Goal: Task Accomplishment & Management: Use online tool/utility

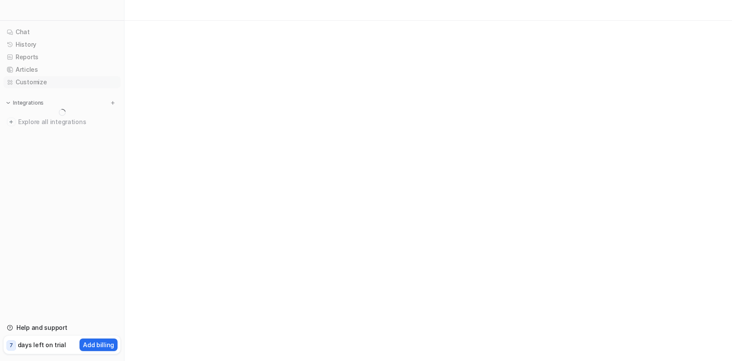
click at [10, 79] on link "Customize" at bounding box center [61, 82] width 117 height 12
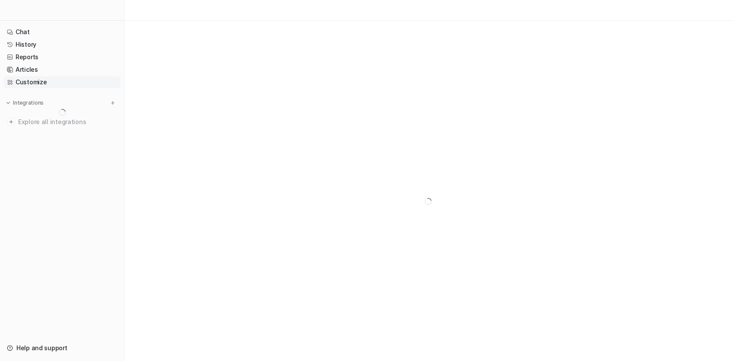
click at [46, 82] on link "Customize" at bounding box center [61, 82] width 117 height 12
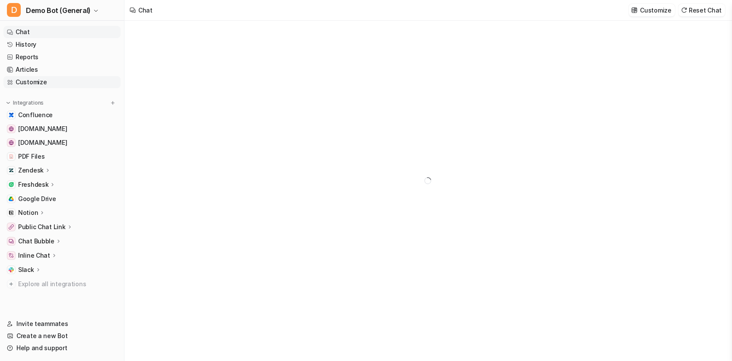
click at [53, 85] on link "Customize" at bounding box center [61, 82] width 117 height 12
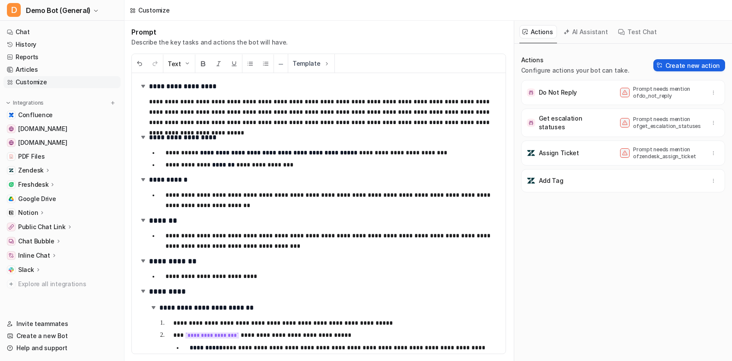
click at [696, 65] on button "Create new action" at bounding box center [689, 65] width 72 height 12
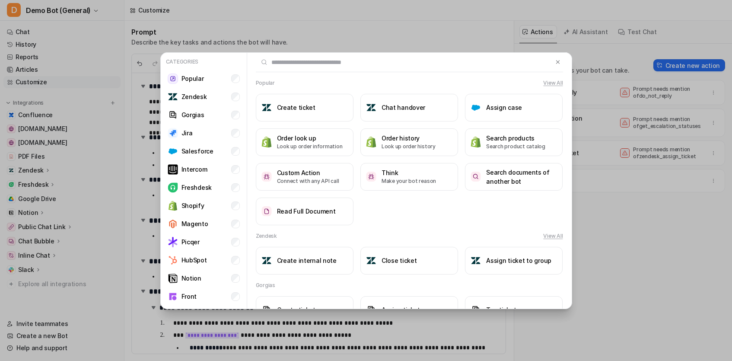
click at [620, 174] on div "Categories Popular Zendesk Gorgias Jira Salesforce Intercom Freshdesk Shopify M…" at bounding box center [366, 180] width 732 height 361
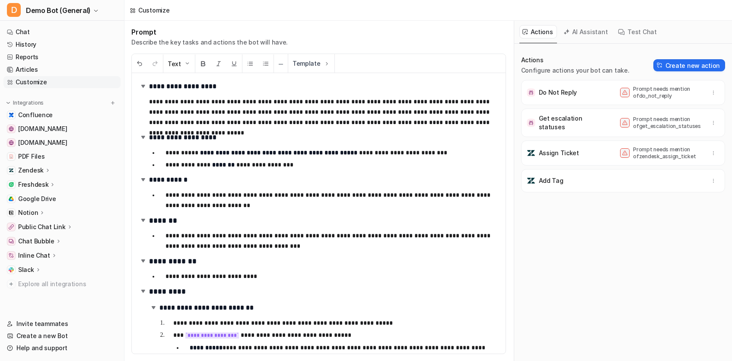
click at [564, 32] on icon at bounding box center [566, 32] width 6 height 6
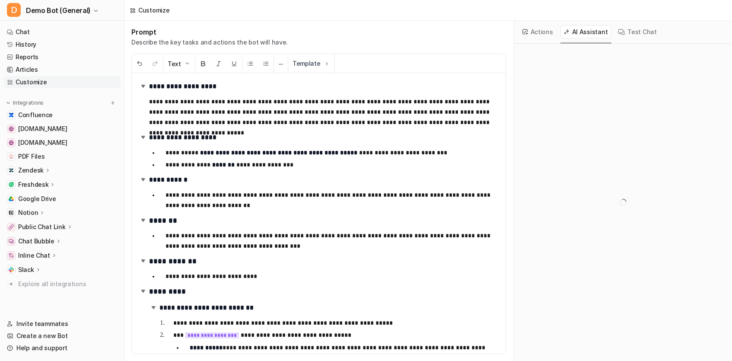
click at [639, 35] on button "Test Chat" at bounding box center [637, 31] width 45 height 13
click at [567, 40] on div "AI Assistant" at bounding box center [585, 32] width 51 height 22
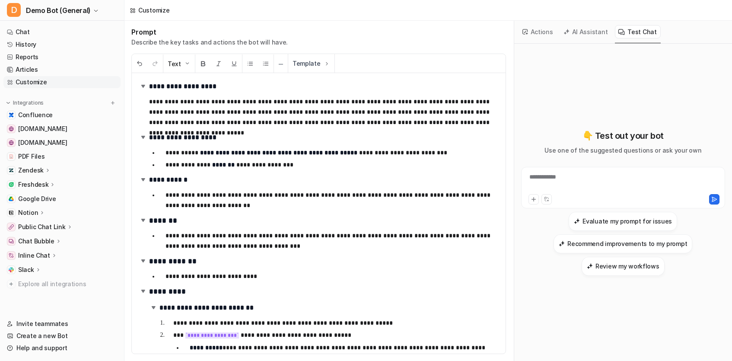
click at [574, 37] on button "AI Assistant" at bounding box center [585, 31] width 51 height 13
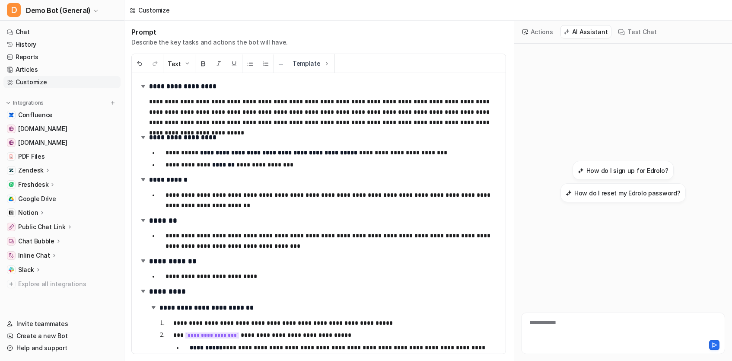
click at [627, 27] on button "Test Chat" at bounding box center [637, 31] width 45 height 13
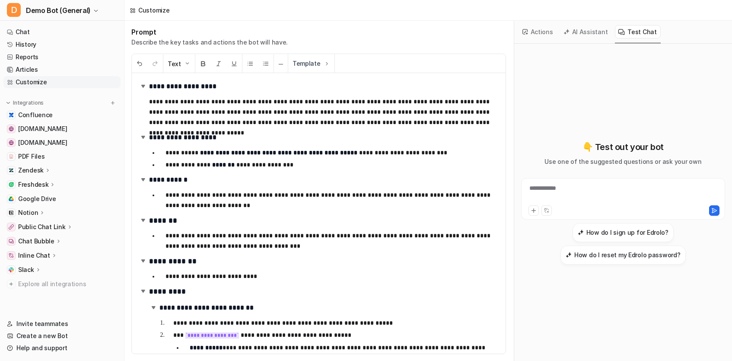
click at [574, 29] on button "AI Assistant" at bounding box center [585, 31] width 51 height 13
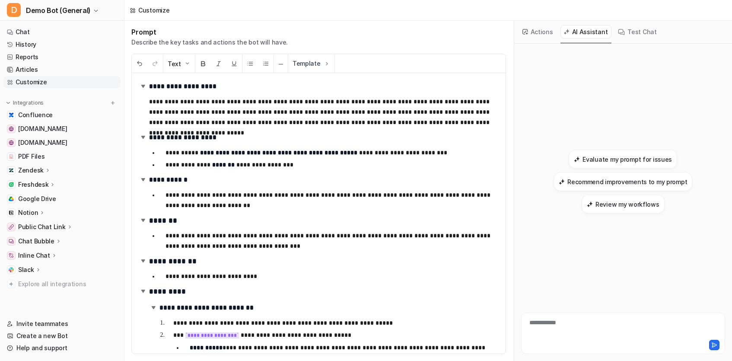
click at [542, 28] on button "Actions" at bounding box center [538, 31] width 38 height 13
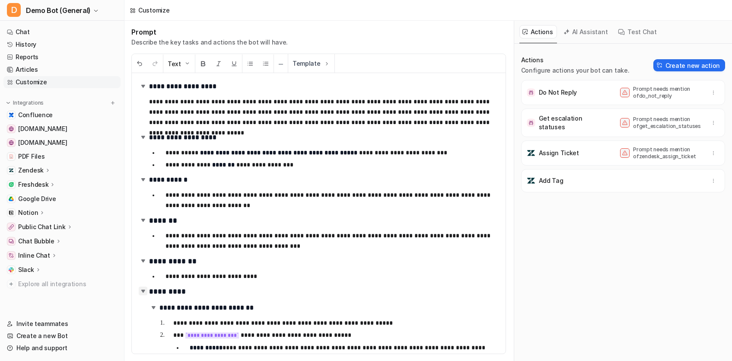
click at [143, 292] on img at bounding box center [143, 290] width 9 height 9
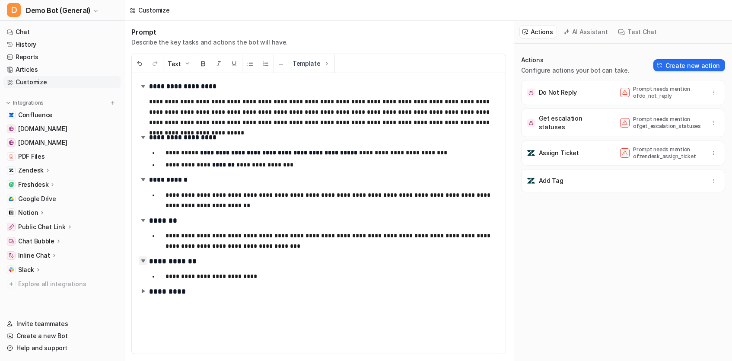
click at [142, 264] on img at bounding box center [143, 260] width 9 height 9
click at [140, 221] on img at bounding box center [143, 220] width 9 height 9
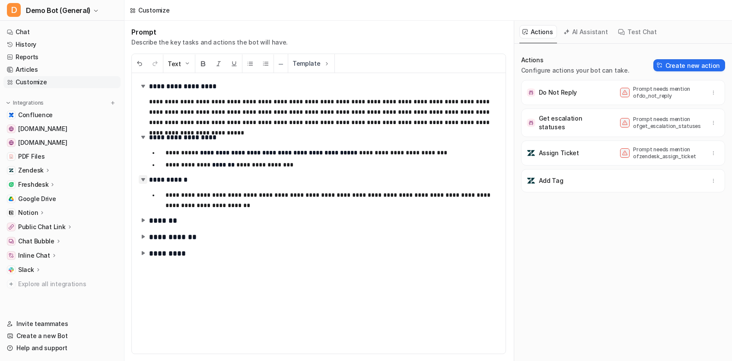
click at [143, 177] on img at bounding box center [143, 179] width 9 height 9
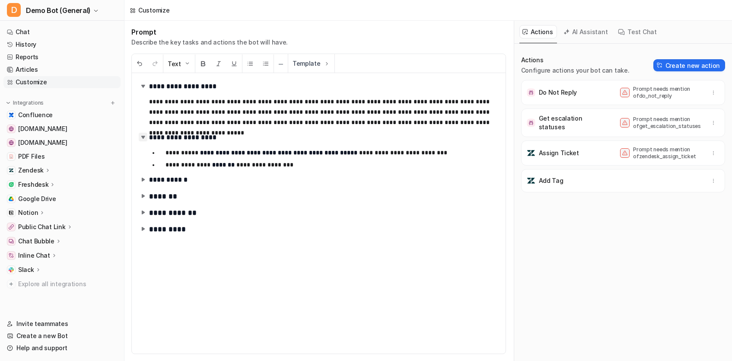
click at [141, 140] on img at bounding box center [143, 137] width 9 height 9
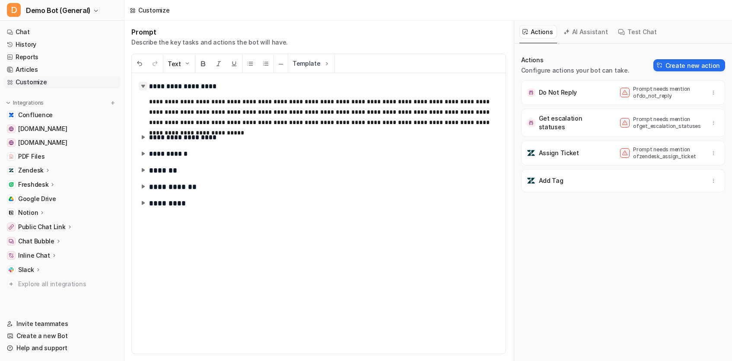
click at [142, 89] on img at bounding box center [143, 86] width 9 height 9
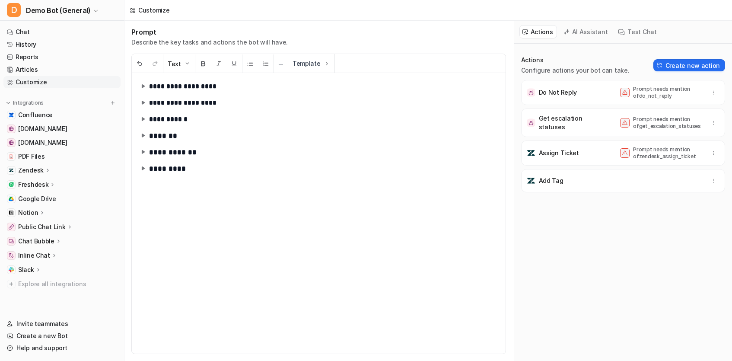
click at [157, 197] on div "**********" at bounding box center [319, 213] width 374 height 280
click at [156, 199] on div "**********" at bounding box center [319, 213] width 374 height 280
click at [152, 209] on div "**********" at bounding box center [319, 213] width 374 height 280
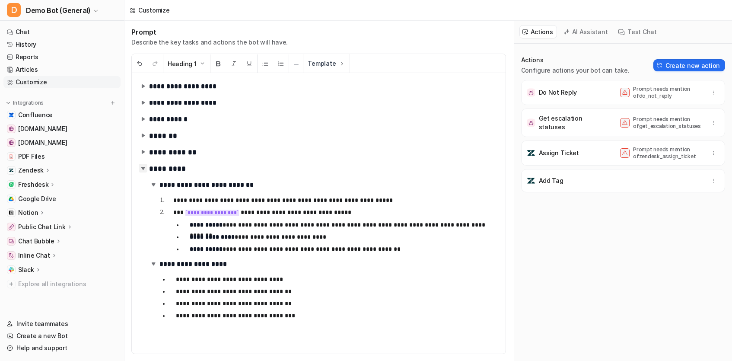
click at [144, 172] on img at bounding box center [143, 168] width 9 height 9
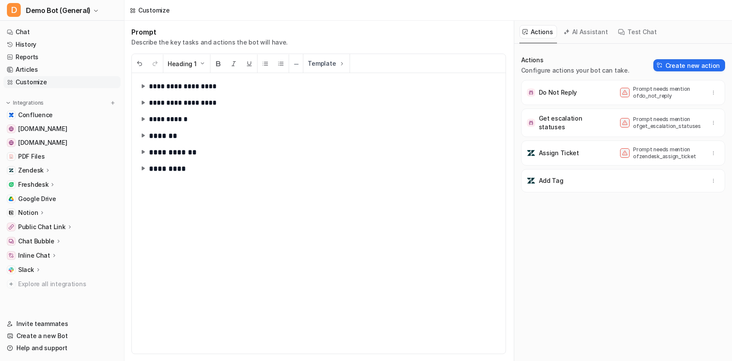
click at [605, 225] on div "Actions Configure actions your bot can take. Create new action Do Not Reply Pro…" at bounding box center [623, 207] width 204 height 303
click at [625, 165] on span "Assign Ticket Prompt needs mention of zendesk_assign_ticket" at bounding box center [623, 152] width 204 height 25
click at [657, 155] on p "Prompt needs mention of zendesk_assign_ticket" at bounding box center [667, 153] width 69 height 14
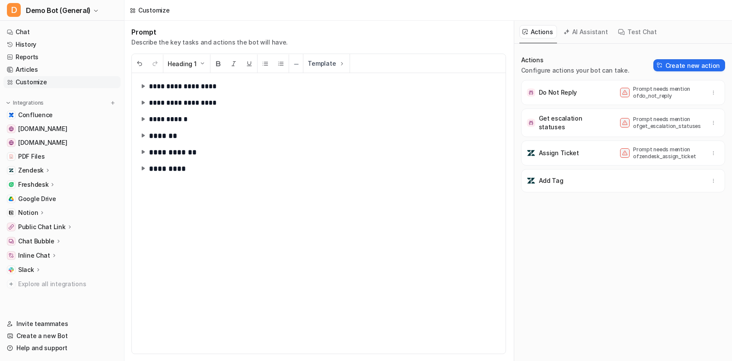
click at [657, 125] on p "Prompt needs mention of get_escalation_statuses" at bounding box center [667, 123] width 69 height 14
click at [645, 95] on p "Prompt needs mention of do_not_reply" at bounding box center [667, 93] width 69 height 14
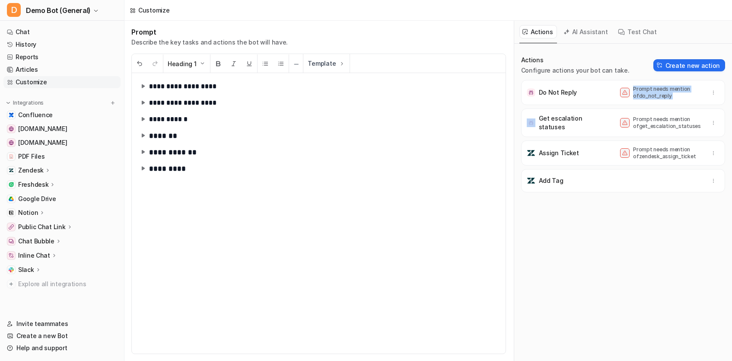
click at [645, 95] on p "Prompt needs mention of do_not_reply" at bounding box center [667, 93] width 69 height 14
click at [571, 22] on div "AI Assistant" at bounding box center [585, 32] width 51 height 22
click at [575, 32] on button "AI Assistant" at bounding box center [585, 31] width 51 height 13
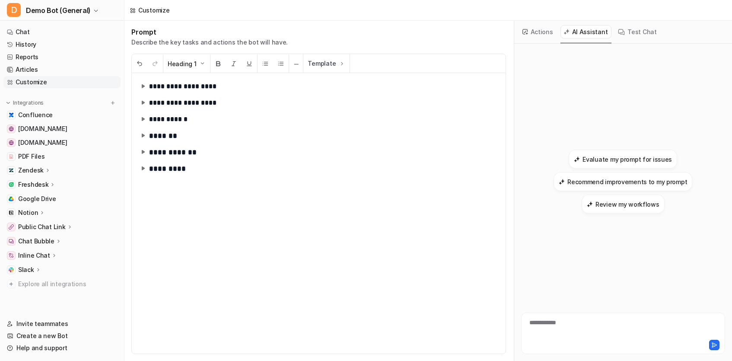
click at [532, 32] on button "Actions" at bounding box center [538, 31] width 38 height 13
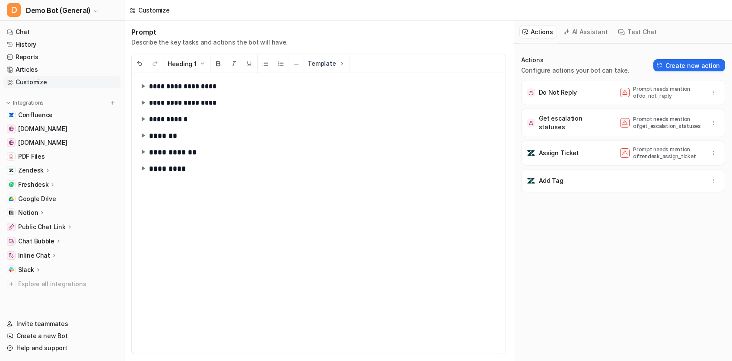
click at [647, 210] on div "Actions Configure actions your bot can take. Create new action Do Not Reply Pro…" at bounding box center [623, 207] width 204 height 303
click at [680, 65] on button "Create new action" at bounding box center [689, 65] width 72 height 12
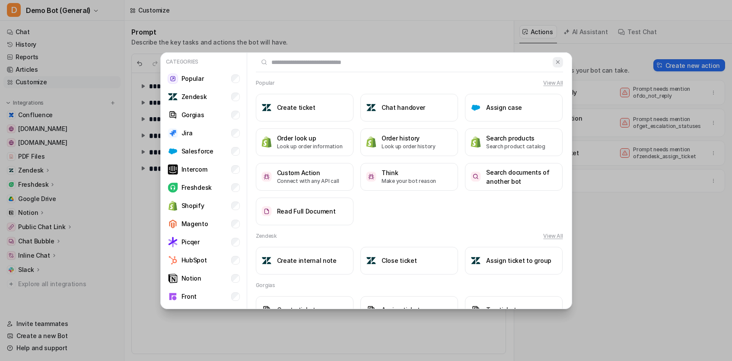
click at [560, 59] on img at bounding box center [558, 62] width 6 height 6
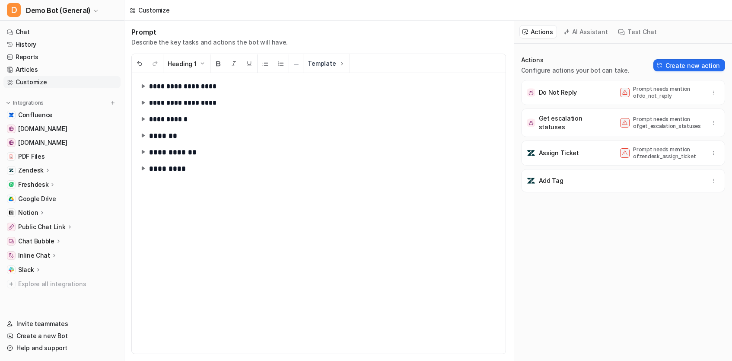
click at [597, 251] on div "Actions Configure actions your bot can take. Create new action Do Not Reply Pro…" at bounding box center [623, 207] width 204 height 303
click at [677, 70] on button "Create new action" at bounding box center [689, 65] width 72 height 12
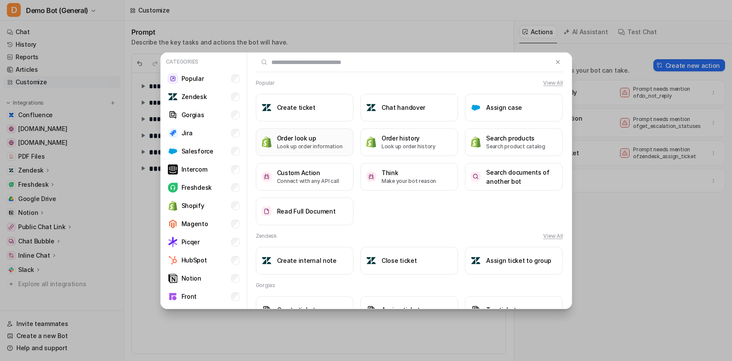
click at [295, 141] on h3 "Order look up" at bounding box center [310, 138] width 66 height 9
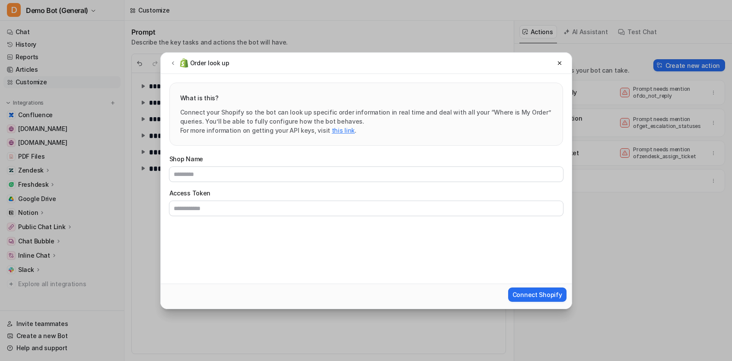
click at [306, 255] on form "Shop Name Access Token Connect Shopify" at bounding box center [366, 227] width 411 height 163
click at [544, 291] on span "Connect Shopify" at bounding box center [537, 294] width 50 height 9
click at [255, 251] on form "Shop Name Shop name is required Access Token Access token is required Connect S…" at bounding box center [366, 227] width 411 height 163
click at [175, 66] on icon at bounding box center [173, 63] width 6 height 6
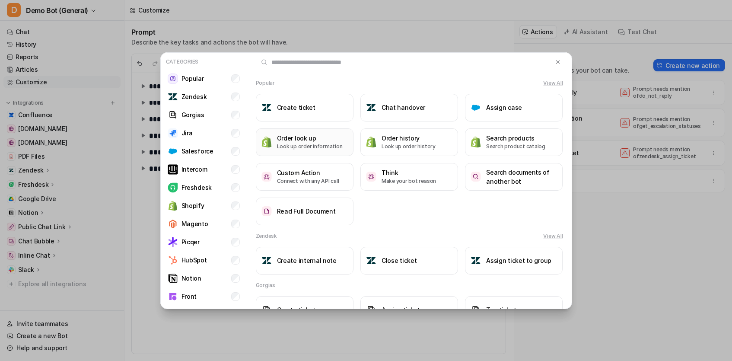
click at [315, 143] on p "Look up order information" at bounding box center [310, 147] width 66 height 8
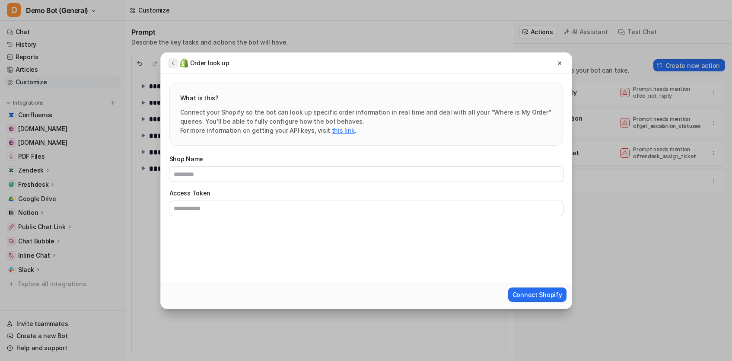
click at [175, 62] on icon at bounding box center [173, 63] width 6 height 6
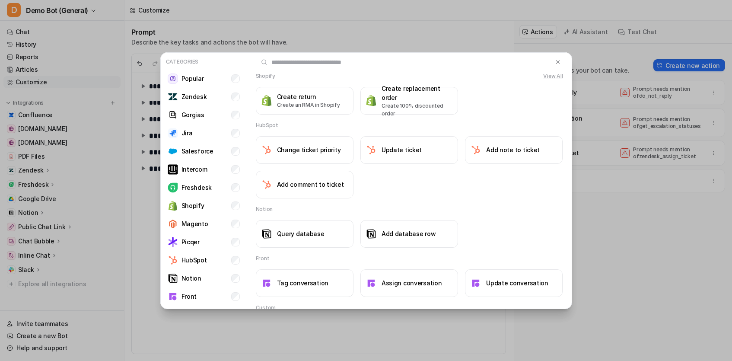
scroll to position [807, 0]
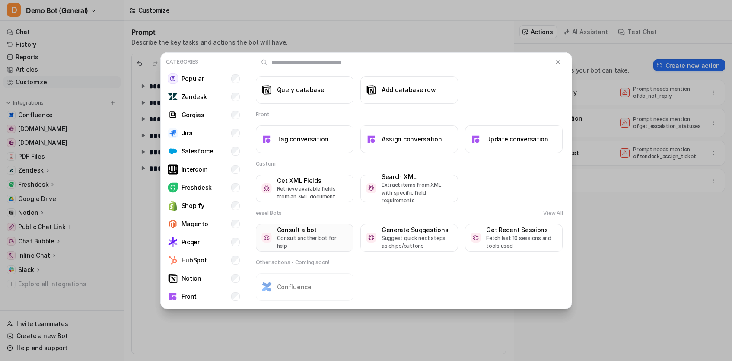
click at [300, 247] on button "Consult a bot Consult another bot for help" at bounding box center [305, 238] width 98 height 28
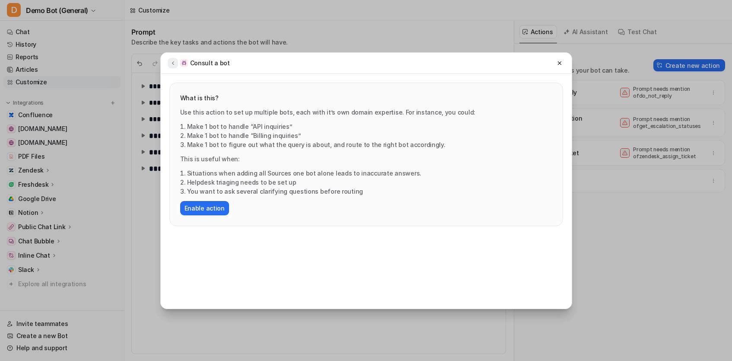
click at [172, 67] on button at bounding box center [173, 63] width 10 height 10
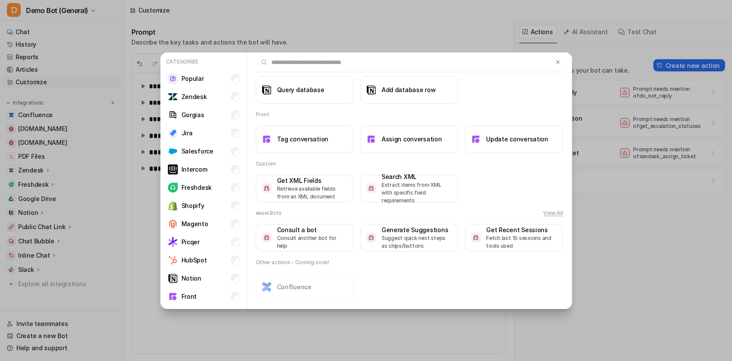
scroll to position [1, 0]
click at [528, 235] on p "Fetch last 10 sessions and tools used" at bounding box center [521, 241] width 71 height 16
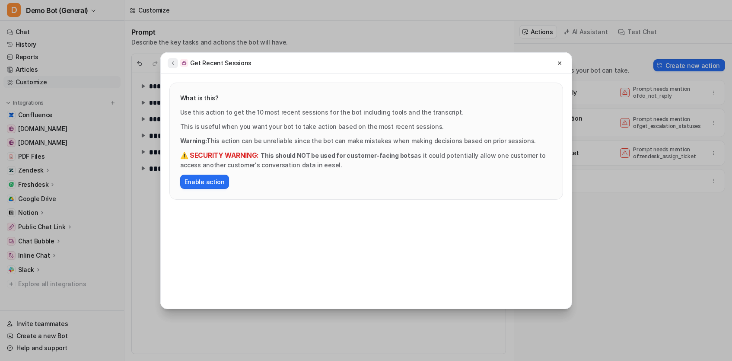
click at [174, 61] on icon at bounding box center [173, 63] width 6 height 6
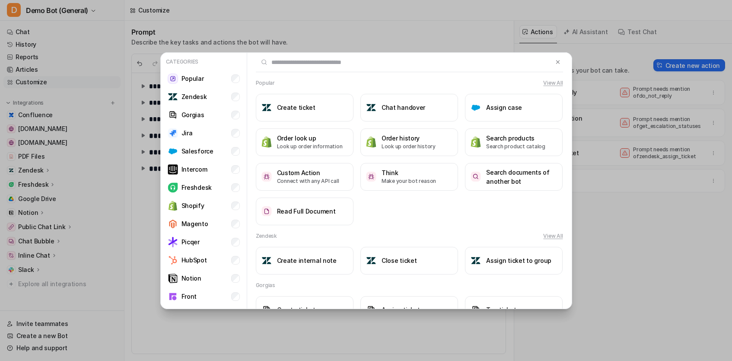
scroll to position [807, 0]
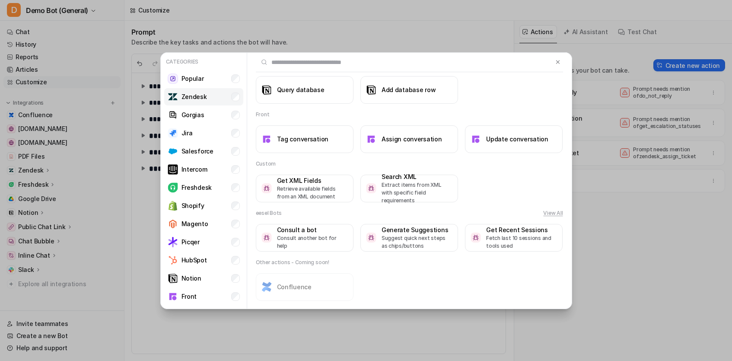
click at [198, 95] on p "Zendesk" at bounding box center [193, 96] width 25 height 9
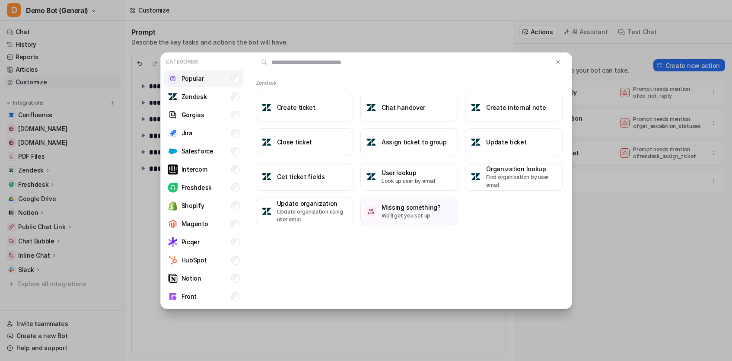
click at [206, 85] on li "Popular" at bounding box center [203, 78] width 79 height 17
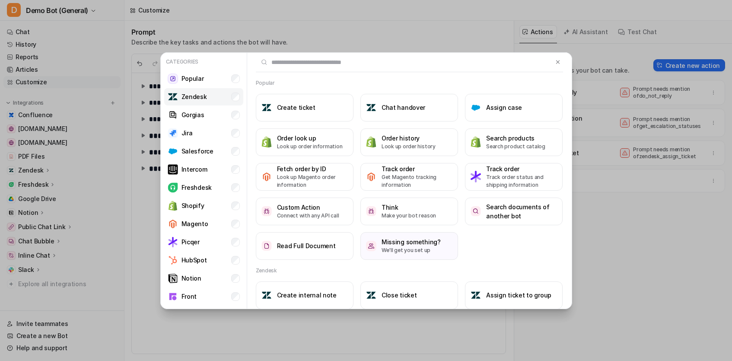
click at [206, 95] on li "Zendesk" at bounding box center [203, 96] width 79 height 17
click at [649, 254] on div "Categories Popular Zendesk Gorgias Jira Salesforce Intercom Freshdesk Shopify M…" at bounding box center [366, 180] width 732 height 361
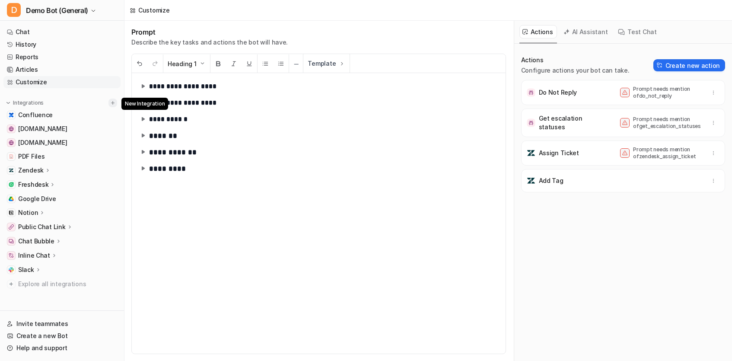
click at [113, 102] on img at bounding box center [113, 103] width 6 height 6
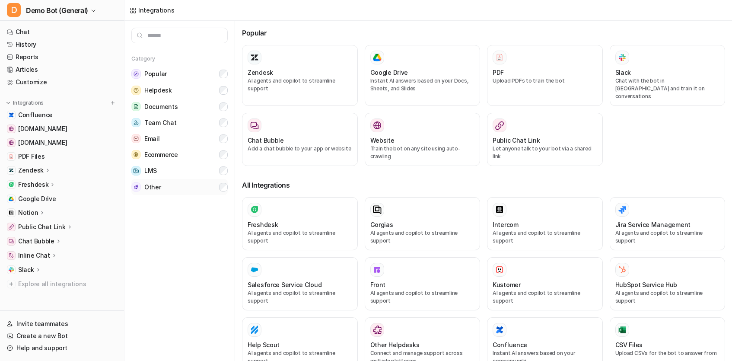
click at [175, 194] on button "Other" at bounding box center [179, 187] width 96 height 16
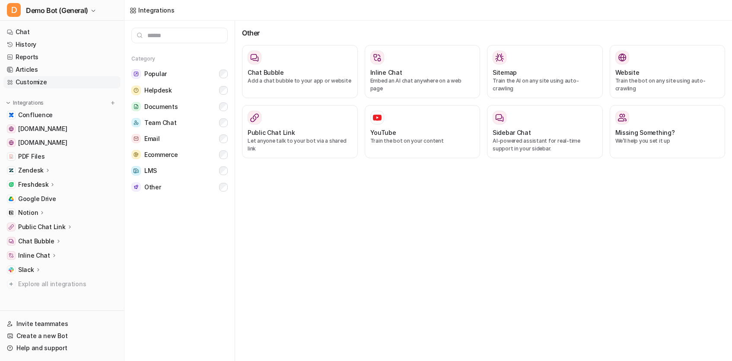
click at [33, 80] on link "Customize" at bounding box center [61, 82] width 117 height 12
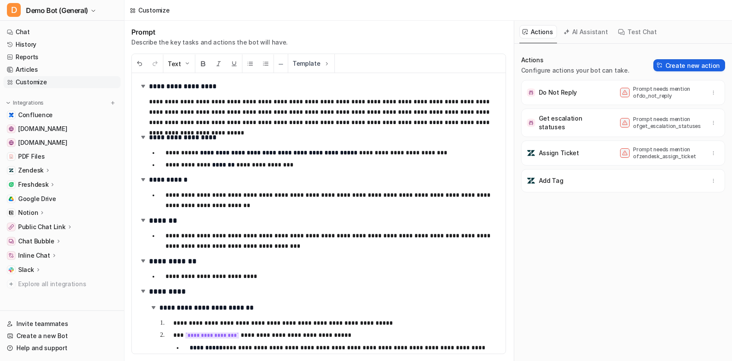
click at [684, 69] on button "Create new action" at bounding box center [689, 65] width 72 height 12
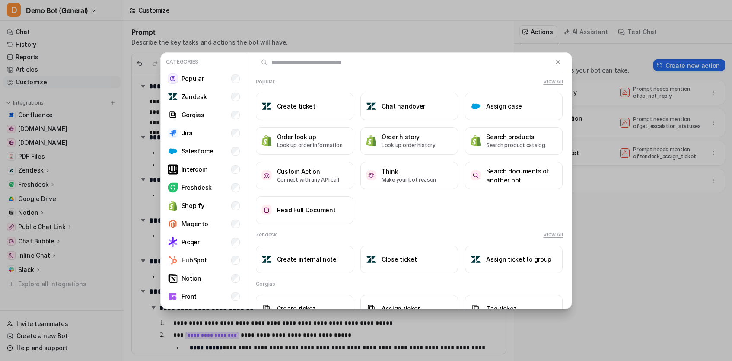
scroll to position [2, 0]
click at [653, 265] on div "Categories Popular Zendesk Gorgias Jira Salesforce Intercom Freshdesk Shopify M…" at bounding box center [366, 180] width 732 height 361
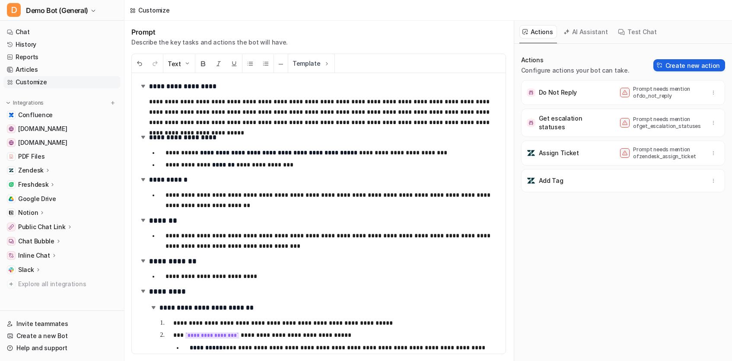
click at [683, 67] on button "Create new action" at bounding box center [689, 65] width 72 height 12
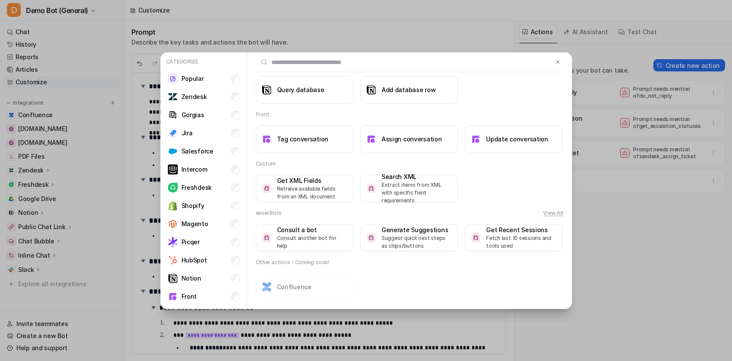
scroll to position [597, 0]
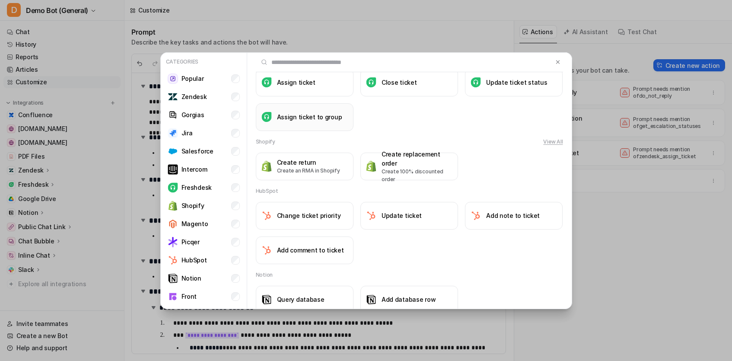
click at [312, 120] on h3 "Assign ticket to group" at bounding box center [309, 116] width 65 height 9
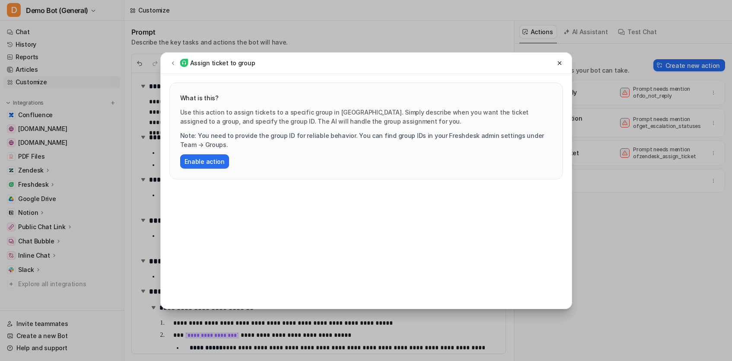
click at [238, 331] on div "Assign ticket to group What is this? Use this action to assign tickets to a spe…" at bounding box center [366, 180] width 426 height 361
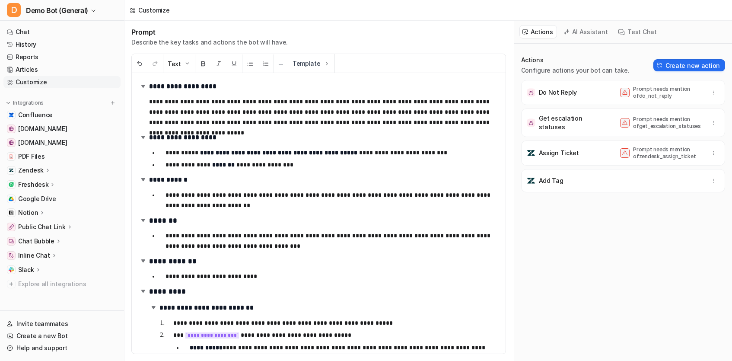
click at [55, 238] on icon at bounding box center [58, 241] width 6 height 6
click at [42, 251] on p "Overview" at bounding box center [39, 253] width 28 height 9
click at [52, 266] on p "Configuration" at bounding box center [45, 266] width 41 height 9
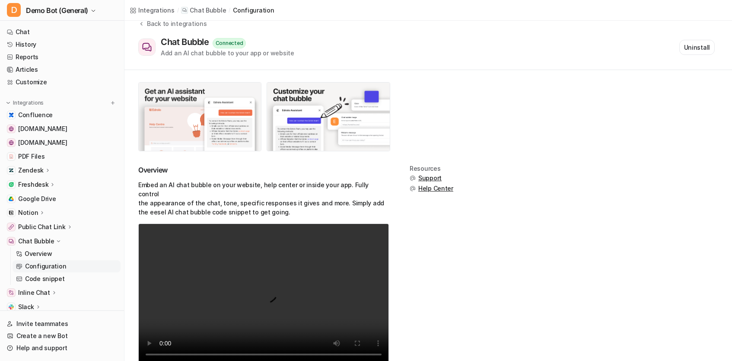
scroll to position [31, 0]
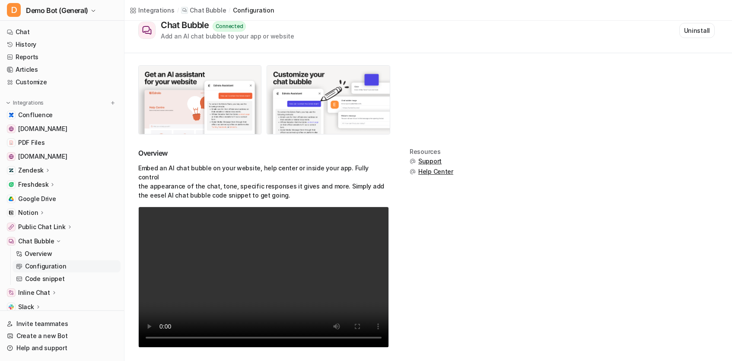
click at [56, 270] on p "Configuration" at bounding box center [45, 266] width 41 height 9
click at [57, 256] on link "Overview" at bounding box center [67, 254] width 108 height 12
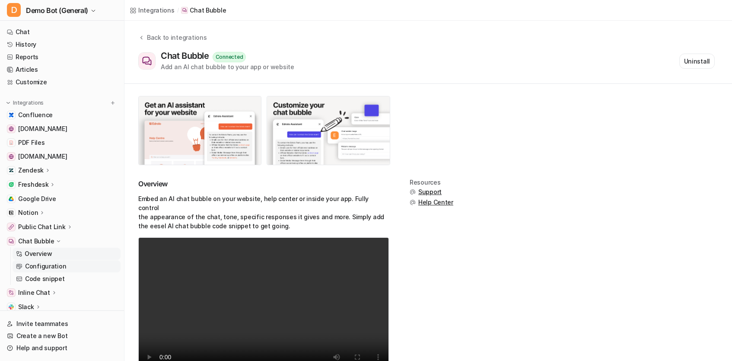
click at [60, 267] on p "Configuration" at bounding box center [45, 266] width 41 height 9
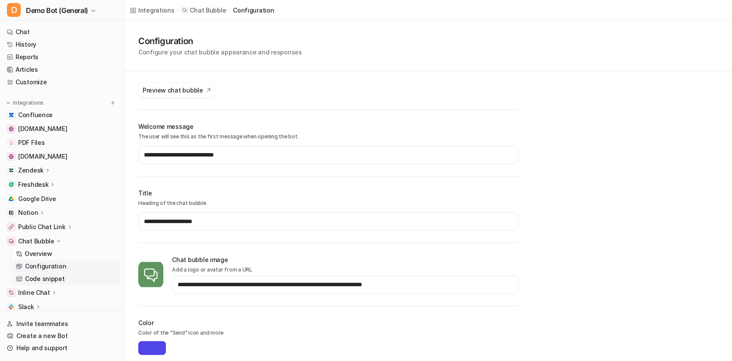
click at [65, 280] on link "Code snippet" at bounding box center [67, 279] width 108 height 12
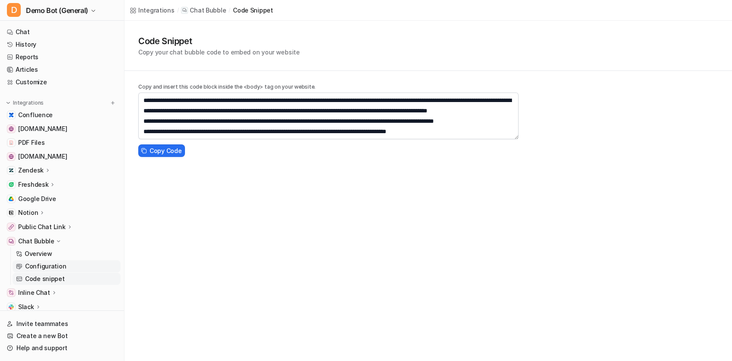
click at [60, 266] on p "Configuration" at bounding box center [45, 266] width 41 height 9
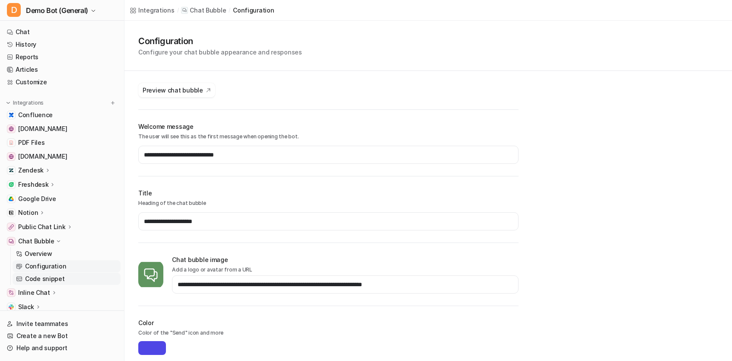
click at [56, 278] on p "Code snippet" at bounding box center [45, 278] width 40 height 9
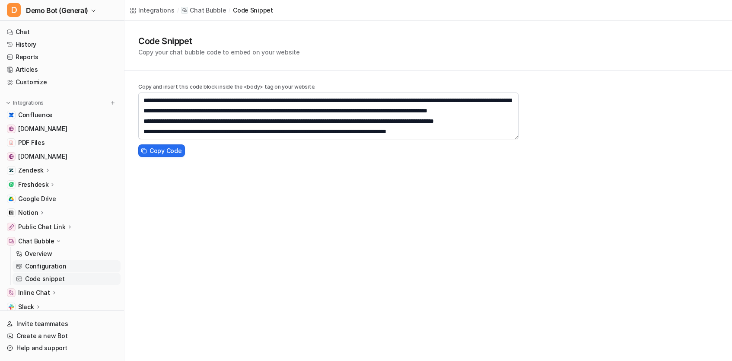
click at [73, 263] on link "Configuration" at bounding box center [67, 266] width 108 height 12
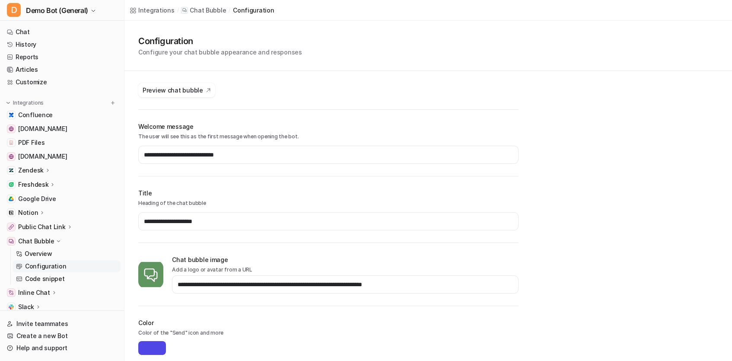
click at [185, 53] on p "Configure your chat bubble appearance and responses" at bounding box center [220, 52] width 164 height 9
copy p "Configure your chat bubble appearance and responses"
click at [632, 125] on div "**********" at bounding box center [427, 273] width 607 height 505
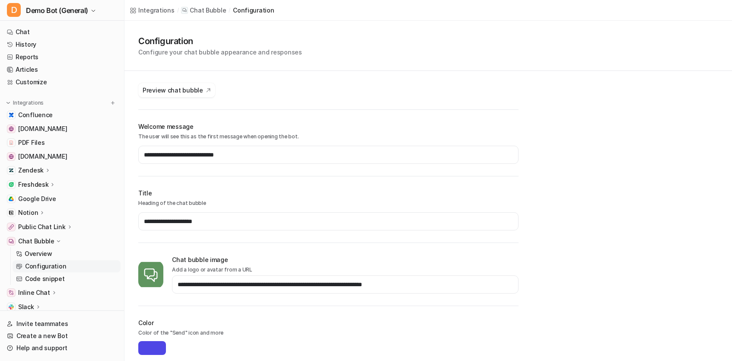
click at [167, 122] on h2 "Welcome message" at bounding box center [328, 126] width 380 height 9
click at [171, 124] on h2 "Welcome message" at bounding box center [328, 126] width 380 height 9
copy h2 "Welcome message"
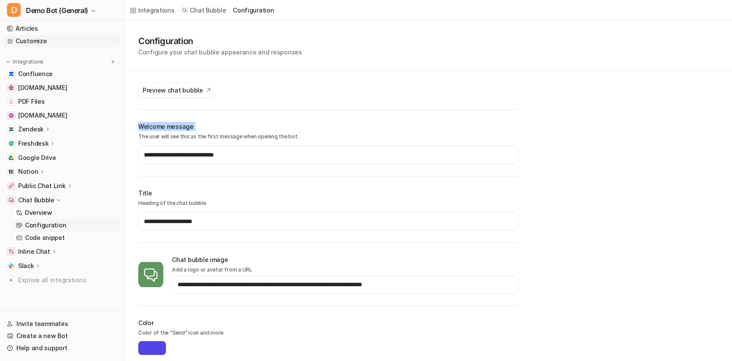
click at [53, 41] on link "Customize" at bounding box center [61, 41] width 117 height 12
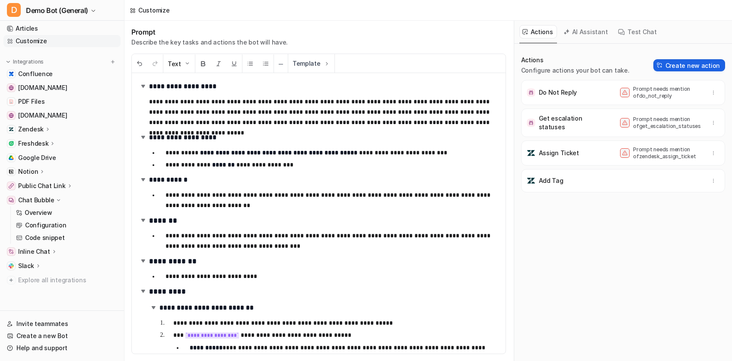
click at [704, 68] on button "Create new action" at bounding box center [689, 65] width 72 height 12
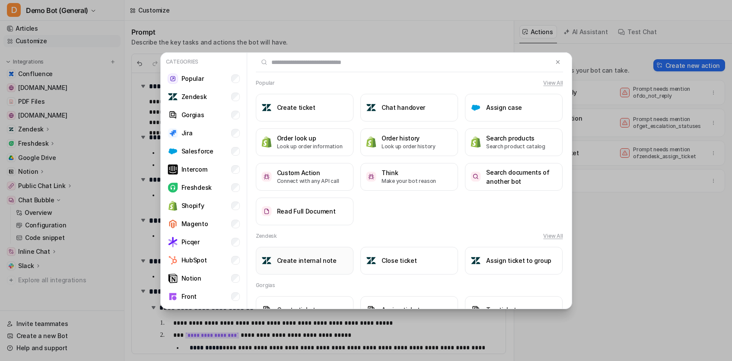
click at [311, 258] on h3 "Create internal note" at bounding box center [307, 260] width 60 height 9
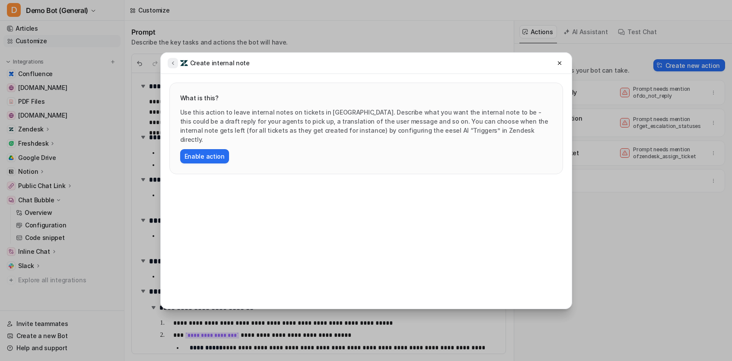
click at [173, 67] on button at bounding box center [173, 63] width 10 height 10
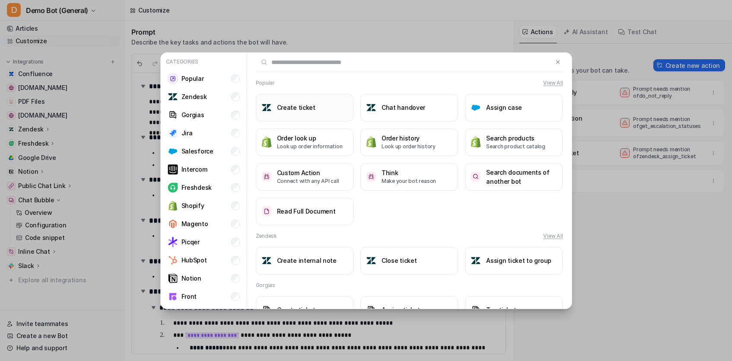
click at [280, 113] on button "Create ticket" at bounding box center [305, 108] width 98 height 28
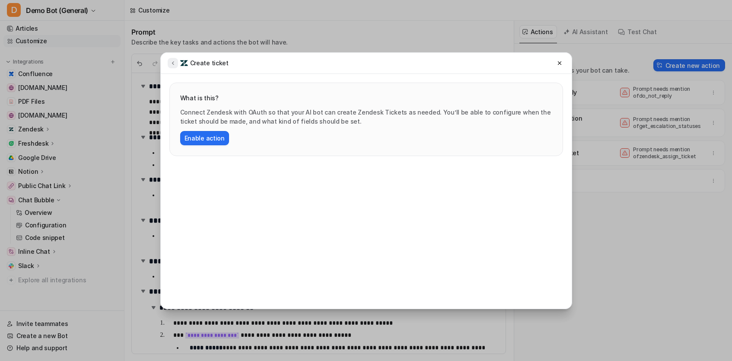
click at [172, 63] on icon at bounding box center [173, 63] width 6 height 6
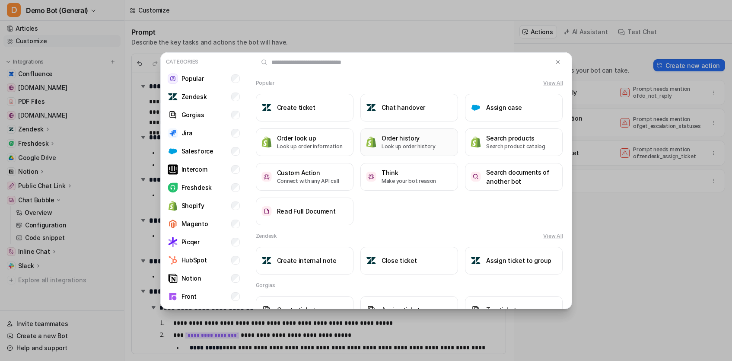
click at [408, 153] on button "Order history Look up order history" at bounding box center [409, 142] width 98 height 28
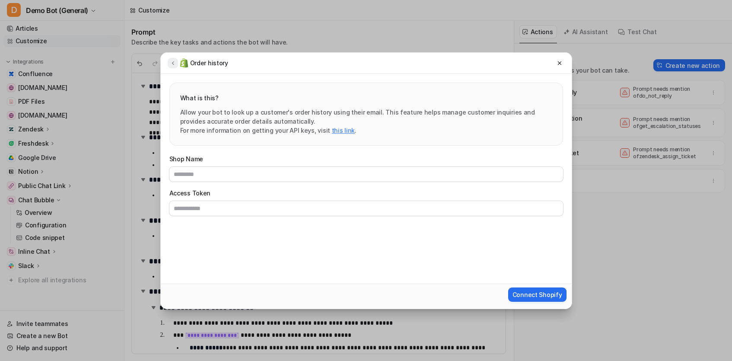
click at [175, 66] on button at bounding box center [173, 63] width 10 height 10
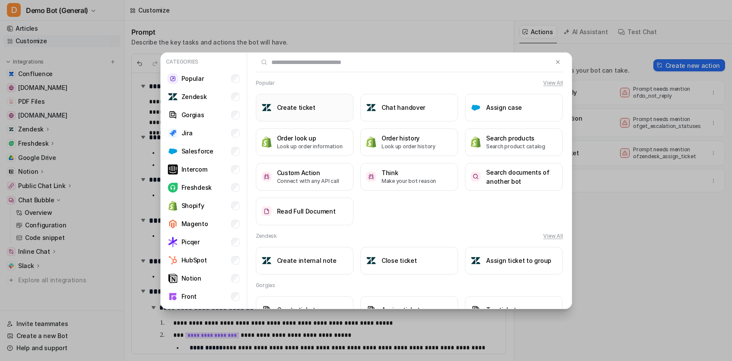
click at [271, 109] on button "Create ticket" at bounding box center [305, 108] width 98 height 28
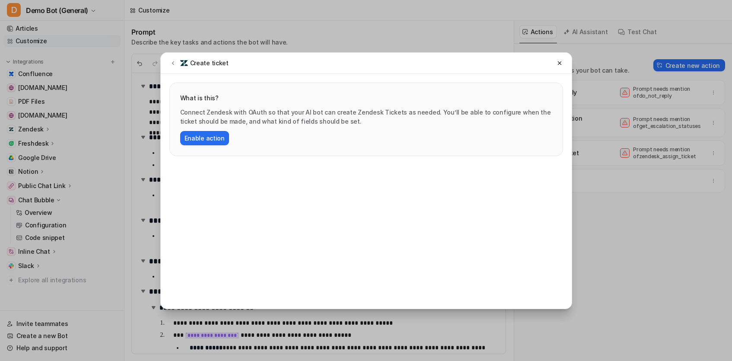
click at [251, 116] on p "Connect Zendesk with OAuth so that your AI bot can create Zendesk Tickets as ne…" at bounding box center [366, 117] width 372 height 18
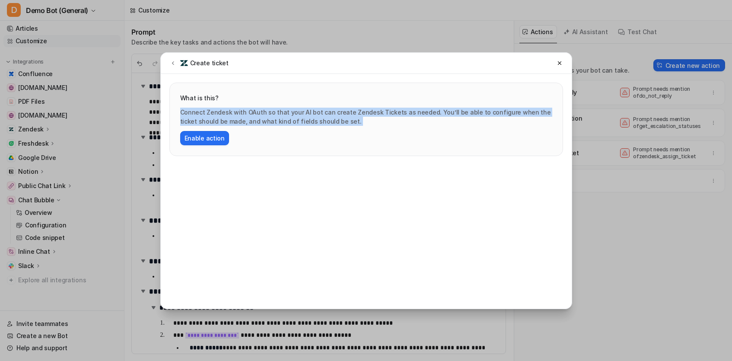
click at [251, 116] on p "Connect Zendesk with OAuth so that your AI bot can create Zendesk Tickets as ne…" at bounding box center [366, 117] width 372 height 18
click at [251, 123] on p "Connect Zendesk with OAuth so that your AI bot can create Zendesk Tickets as ne…" at bounding box center [366, 117] width 372 height 18
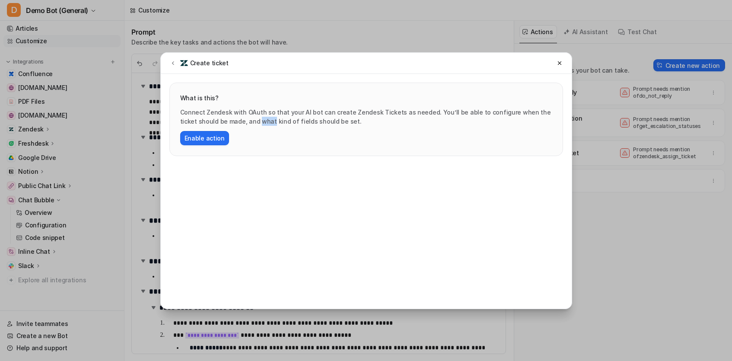
click at [251, 123] on p "Connect Zendesk with OAuth so that your AI bot can create Zendesk Tickets as ne…" at bounding box center [366, 117] width 372 height 18
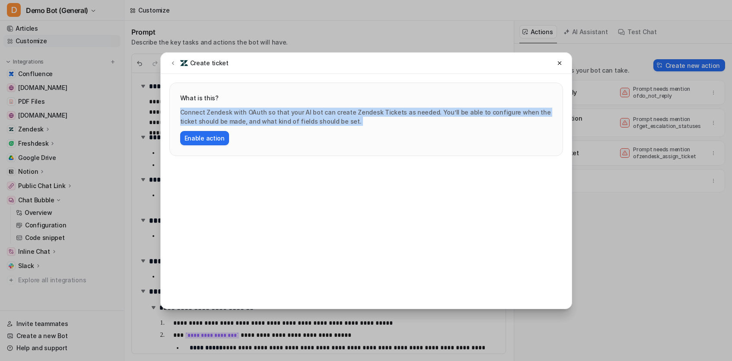
click at [251, 123] on p "Connect Zendesk with OAuth so that your AI bot can create Zendesk Tickets as ne…" at bounding box center [366, 117] width 372 height 18
copy p "Connect Zendesk with OAuth so that your AI bot can create Zendesk Tickets as ne…"
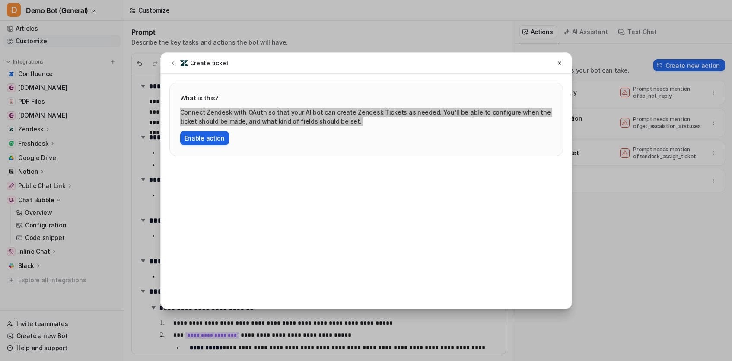
click at [191, 139] on button "Enable action" at bounding box center [204, 138] width 49 height 14
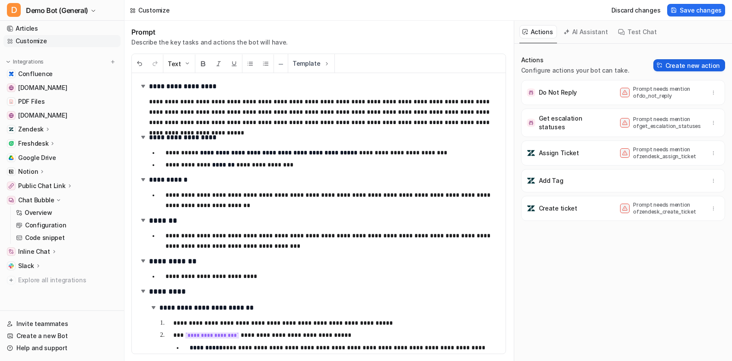
click at [684, 66] on button "Create new action" at bounding box center [689, 65] width 72 height 12
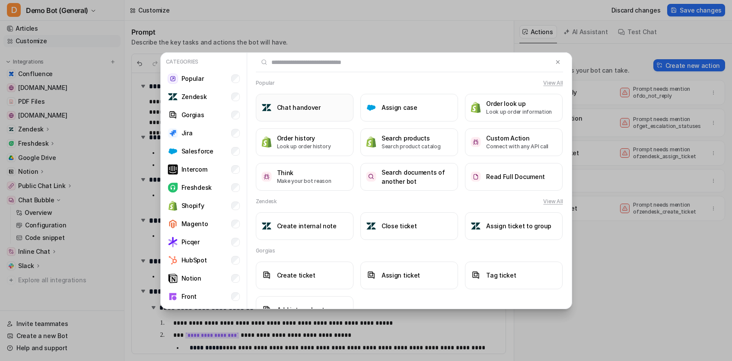
click at [303, 109] on h3 "Chat handover" at bounding box center [299, 107] width 44 height 9
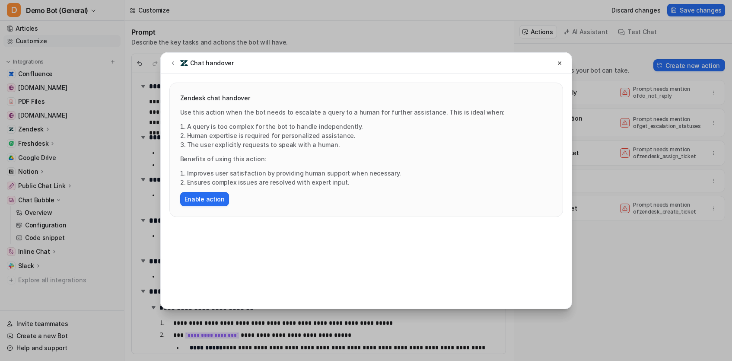
click at [175, 67] on div "Chat handover" at bounding box center [201, 63] width 66 height 10
click at [174, 65] on icon at bounding box center [173, 63] width 6 height 6
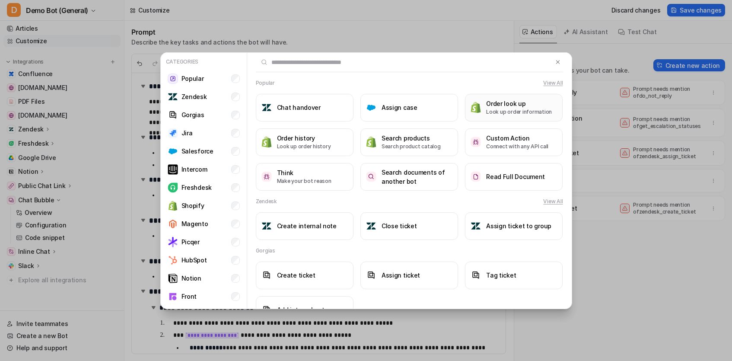
click at [512, 116] on button "Order look up Look up order information" at bounding box center [514, 108] width 98 height 28
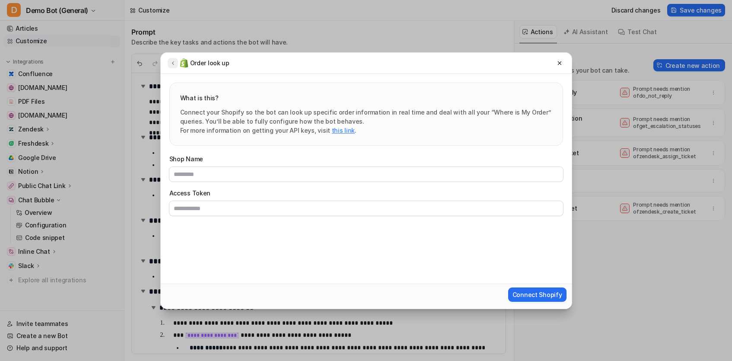
click at [169, 62] on button at bounding box center [173, 63] width 10 height 10
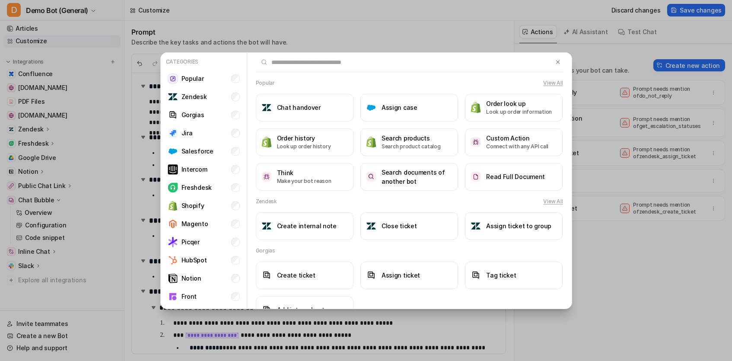
click at [561, 69] on div at bounding box center [409, 62] width 307 height 19
click at [561, 67] on div at bounding box center [409, 62] width 307 height 19
click at [560, 66] on button at bounding box center [558, 62] width 10 height 10
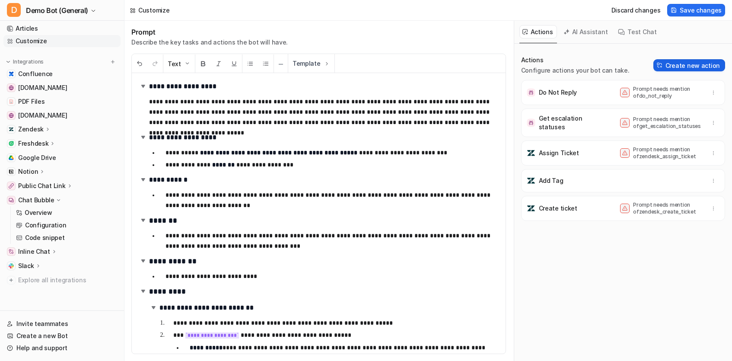
click at [692, 60] on button "Create new action" at bounding box center [689, 65] width 72 height 12
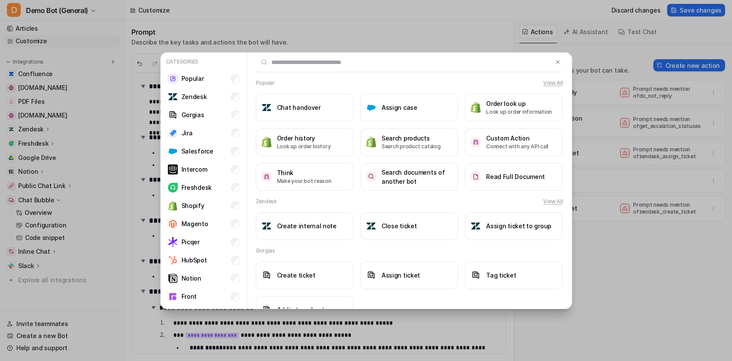
scroll to position [188, 0]
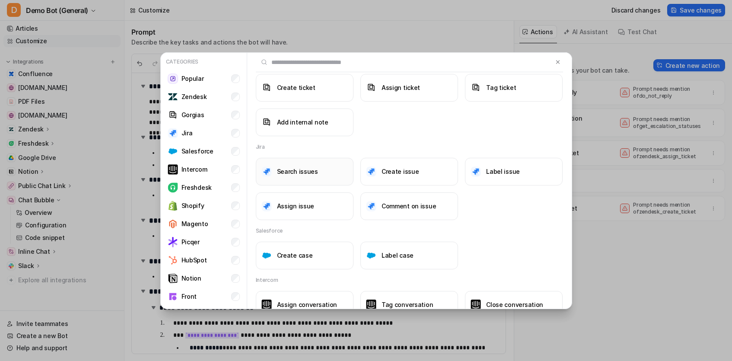
click at [312, 168] on h3 "Search issues" at bounding box center [297, 171] width 41 height 9
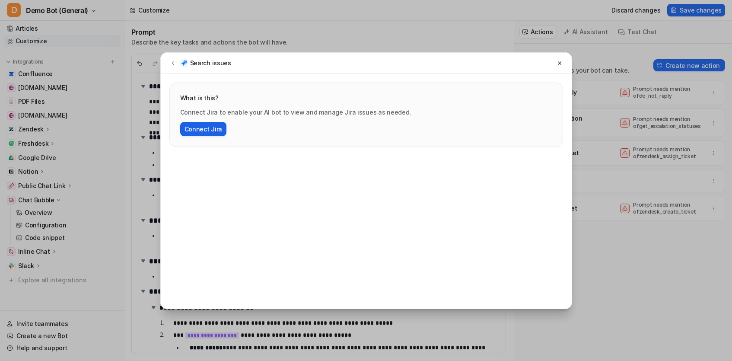
click at [208, 134] on button "Connect Jira" at bounding box center [203, 129] width 47 height 14
click at [170, 60] on icon at bounding box center [173, 63] width 6 height 6
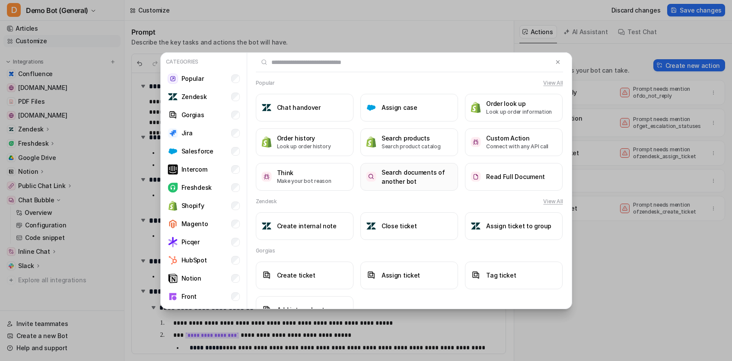
click at [434, 175] on h3 "Search documents of another bot" at bounding box center [417, 177] width 71 height 18
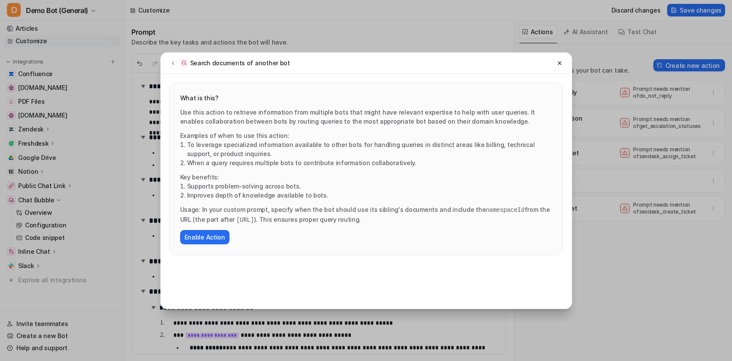
click at [515, 277] on div "What is this? Use this action to retrieve information from multiple bots that m…" at bounding box center [366, 191] width 411 height 235
click at [557, 65] on icon at bounding box center [560, 63] width 6 height 6
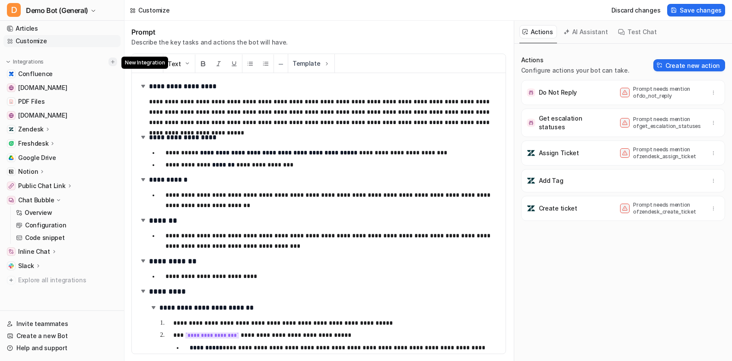
click at [116, 60] on button at bounding box center [112, 61] width 9 height 9
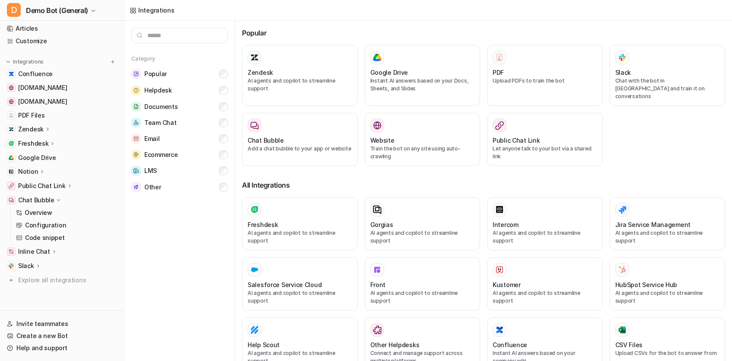
click at [40, 199] on p "Chat Bubble" at bounding box center [36, 200] width 36 height 9
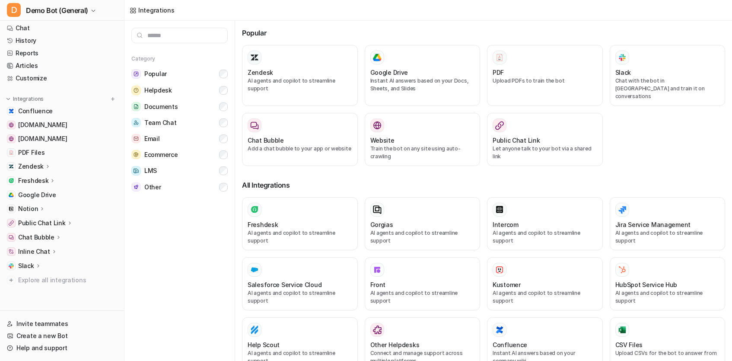
click at [38, 246] on div "Inline Chat" at bounding box center [61, 251] width 117 height 12
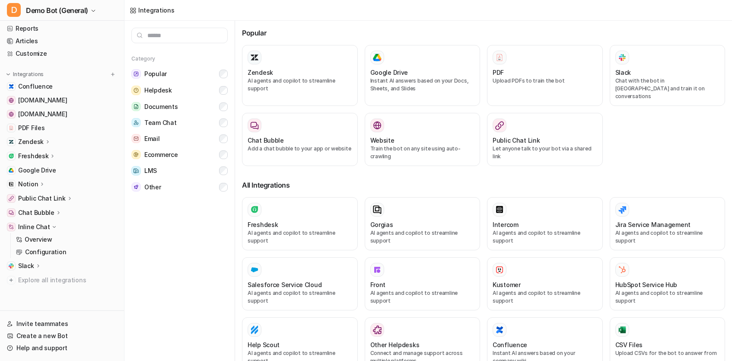
click at [38, 226] on p "Inline Chat" at bounding box center [34, 227] width 32 height 9
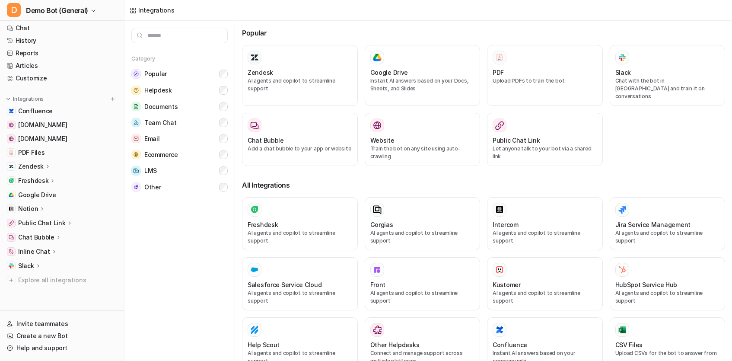
click at [39, 236] on p "Chat Bubble" at bounding box center [36, 237] width 36 height 9
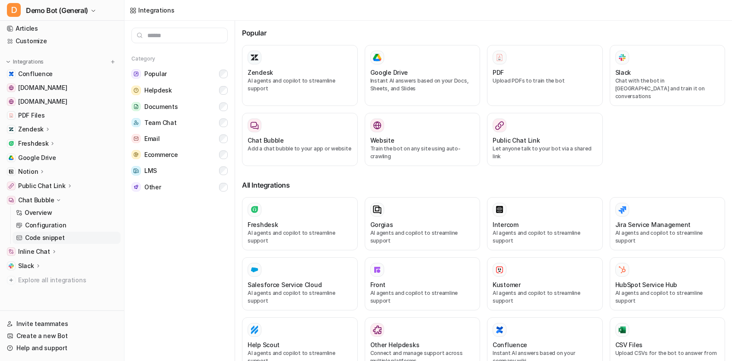
click at [40, 237] on p "Code snippet" at bounding box center [45, 237] width 40 height 9
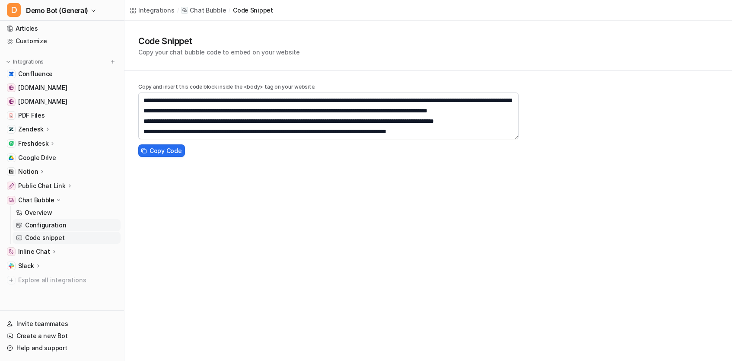
click at [51, 219] on link "Configuration" at bounding box center [67, 225] width 108 height 12
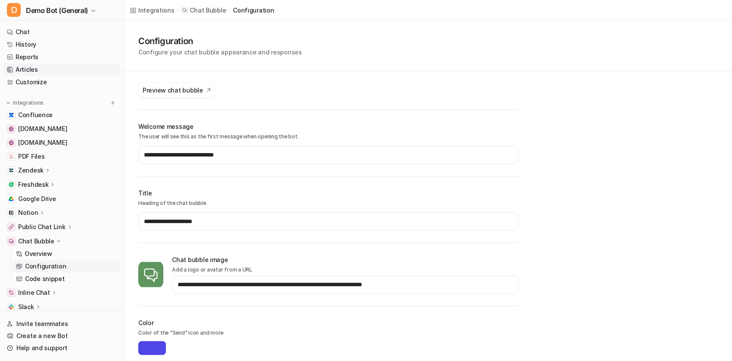
click at [37, 74] on link "Articles" at bounding box center [61, 70] width 117 height 12
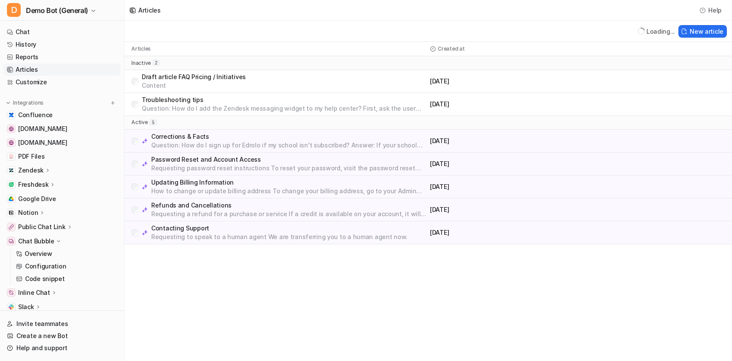
click at [45, 166] on div "Zendesk" at bounding box center [34, 170] width 33 height 9
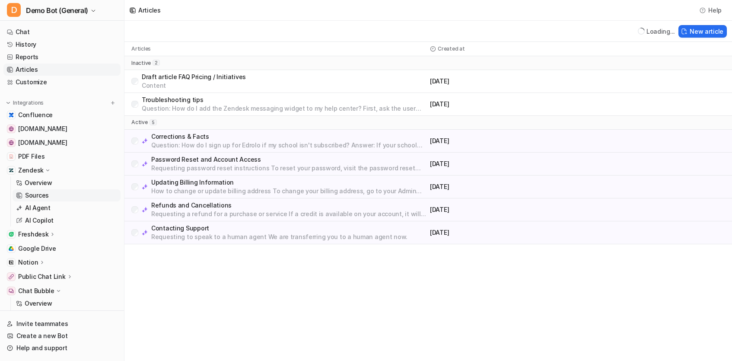
click at [47, 194] on p "Sources" at bounding box center [37, 195] width 24 height 9
click at [32, 197] on p "Sources" at bounding box center [37, 195] width 24 height 9
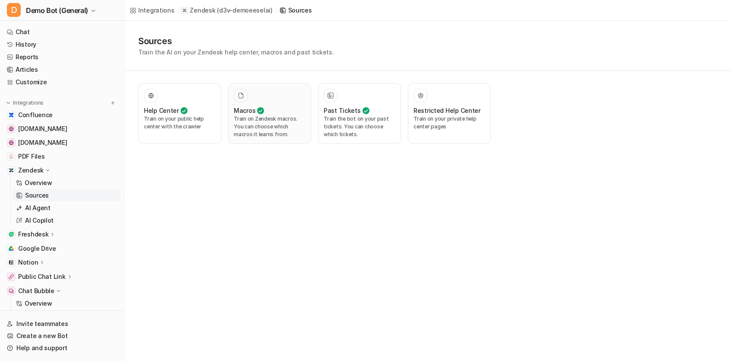
click at [258, 126] on p "Train on Zendesk macros. You can choose which macros it learns from." at bounding box center [270, 126] width 72 height 23
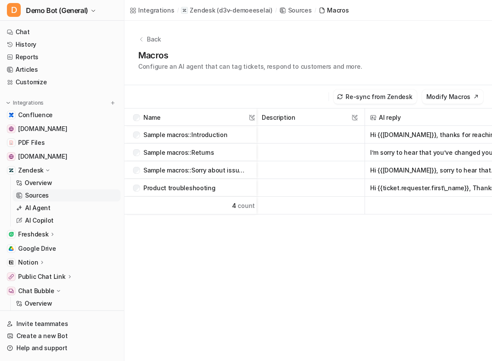
click at [154, 36] on p "Back" at bounding box center [154, 39] width 14 height 9
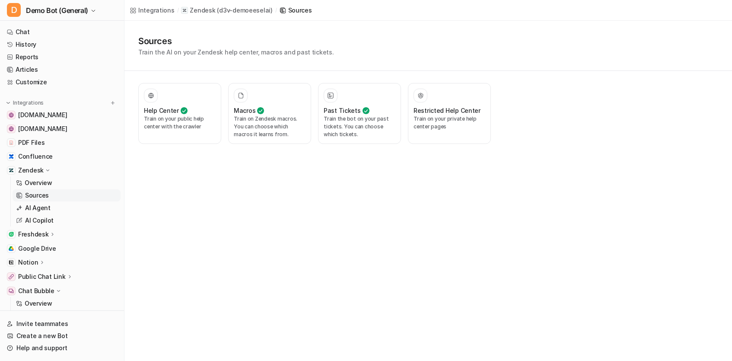
click at [647, 226] on div "Integrations / Zendesk ( d3v-demoeeselai ) / Sources Sources Train the AI on yo…" at bounding box center [366, 180] width 732 height 361
click at [176, 116] on p "Train on your public help center with the crawler" at bounding box center [180, 123] width 72 height 16
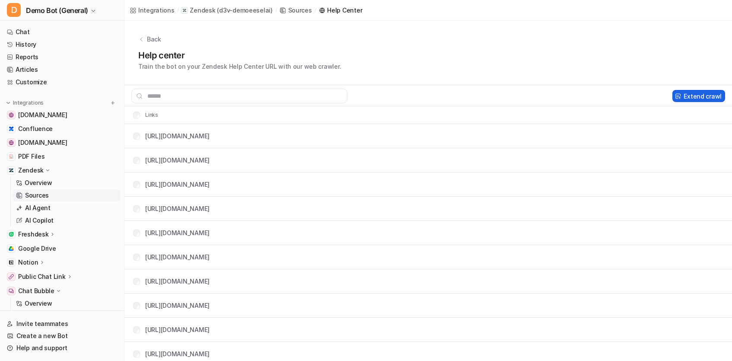
click at [685, 100] on button "Extend crawl" at bounding box center [698, 96] width 53 height 12
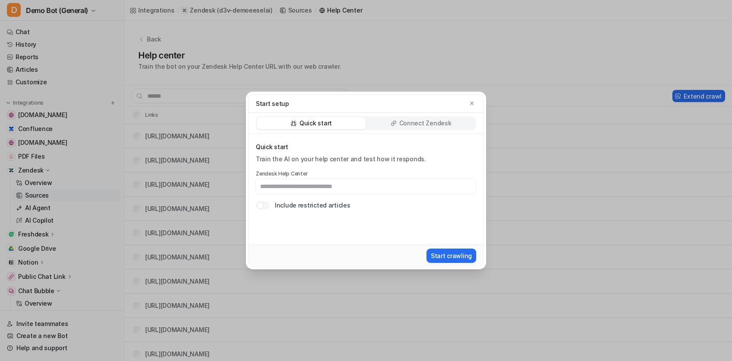
click at [355, 169] on div "Quick start Train the AI on your help center and test how it responds. Zendesk …" at bounding box center [366, 176] width 220 height 67
click at [356, 187] on input "text" at bounding box center [366, 186] width 220 height 15
click at [346, 183] on input "text" at bounding box center [366, 186] width 220 height 15
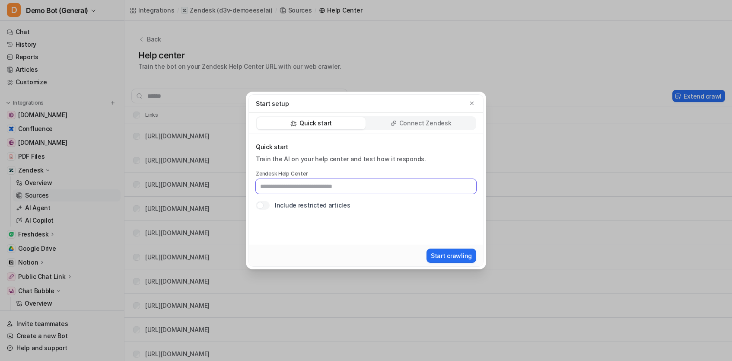
click at [346, 183] on input "text" at bounding box center [366, 186] width 220 height 15
type input "**********"
click at [337, 186] on input "**********" at bounding box center [366, 186] width 220 height 15
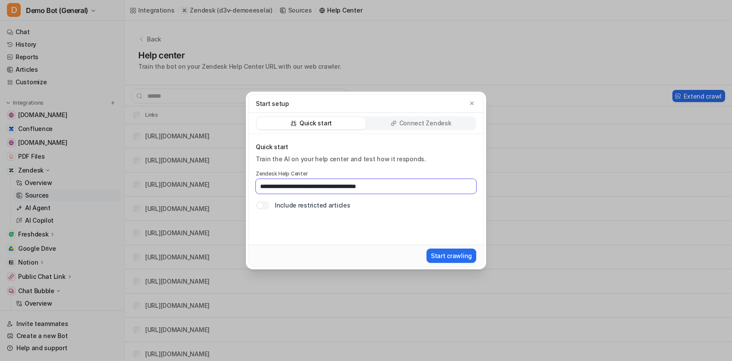
click at [337, 186] on input "**********" at bounding box center [366, 186] width 220 height 15
